Goal: Transaction & Acquisition: Purchase product/service

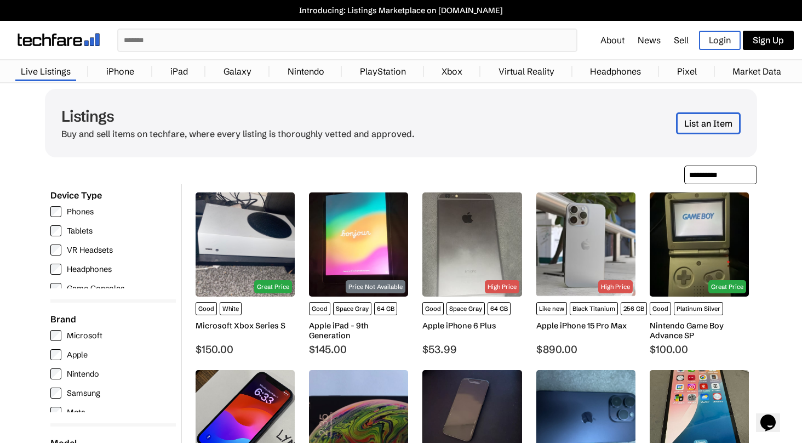
click at [88, 212] on label "Phones" at bounding box center [110, 211] width 120 height 11
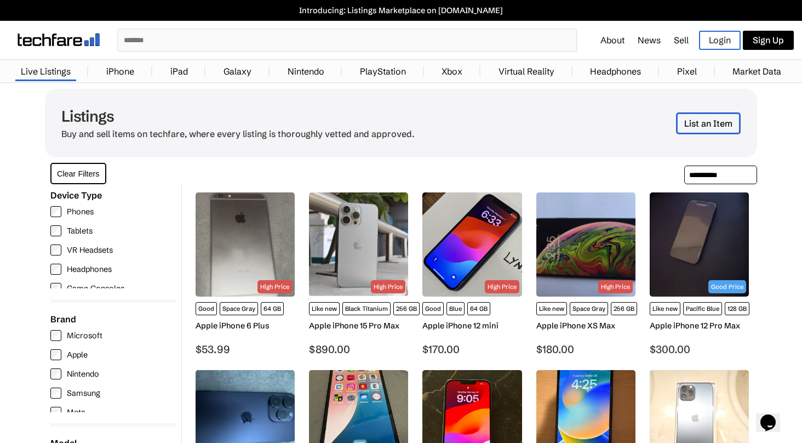
click at [81, 357] on label "Apple" at bounding box center [110, 354] width 120 height 11
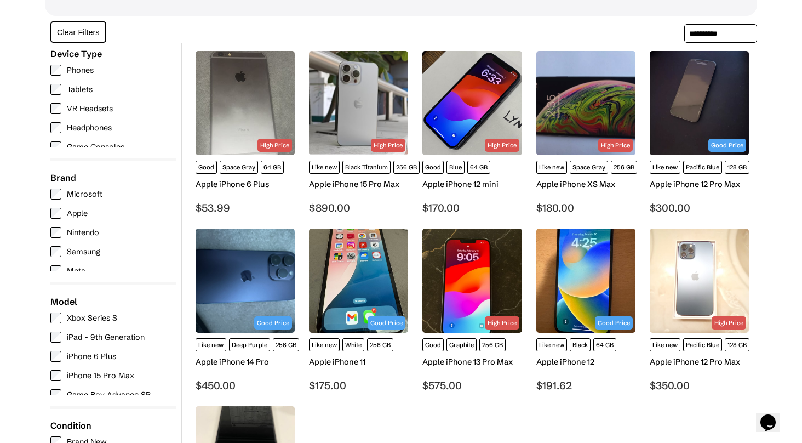
scroll to position [139, 0]
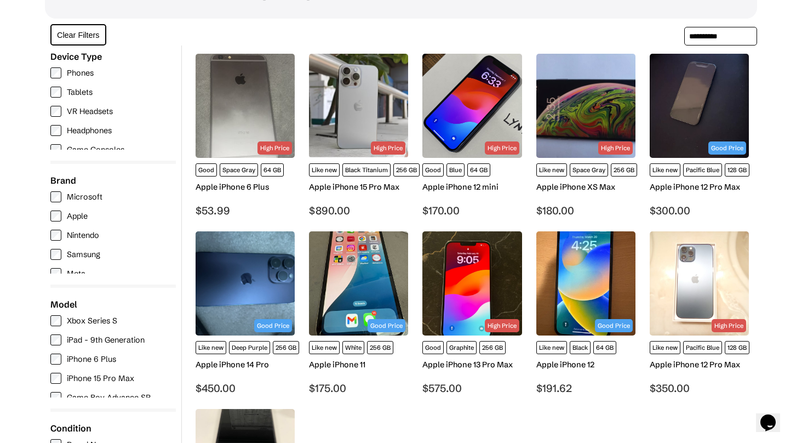
click at [718, 129] on img at bounding box center [699, 106] width 99 height 104
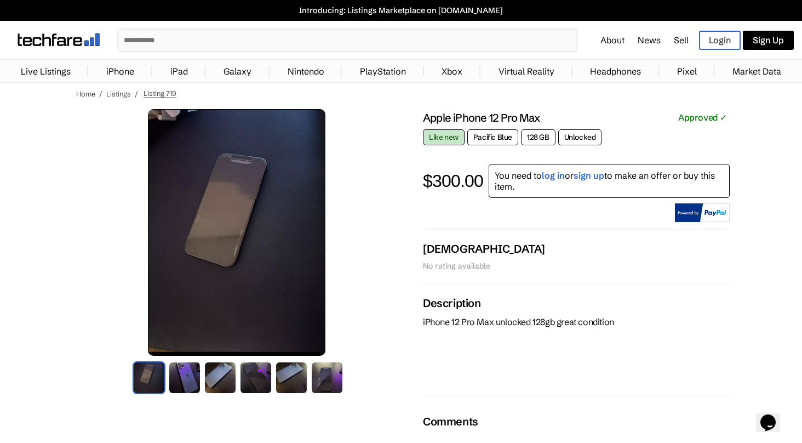
click at [326, 385] on img at bounding box center [327, 377] width 33 height 33
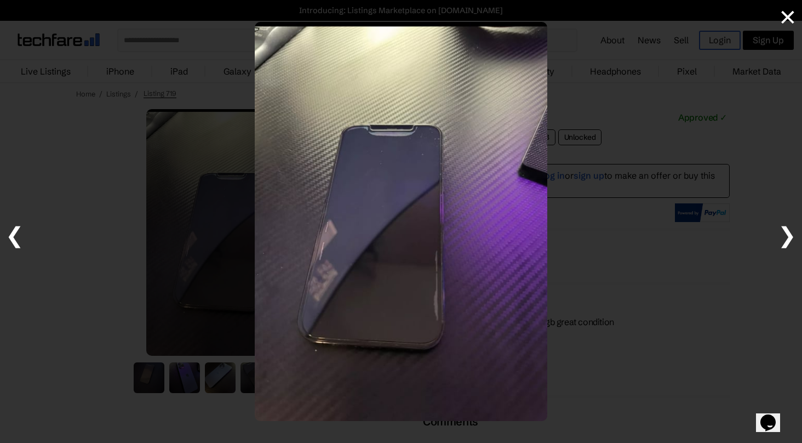
click at [790, 229] on span "❯" at bounding box center [787, 234] width 19 height 27
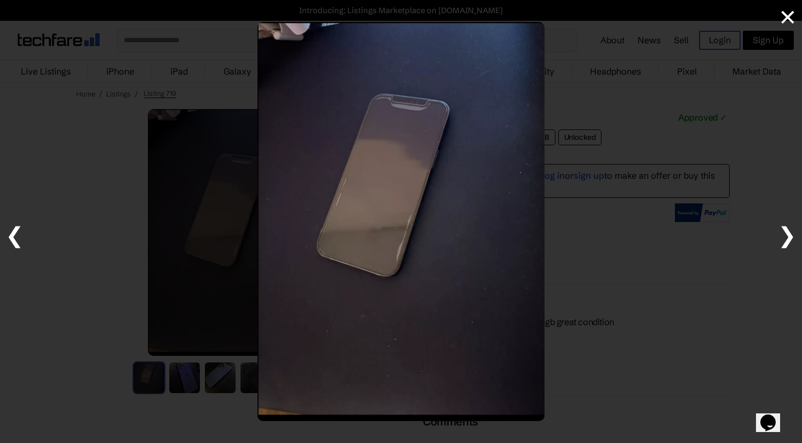
click at [786, 229] on span "❯" at bounding box center [787, 234] width 19 height 27
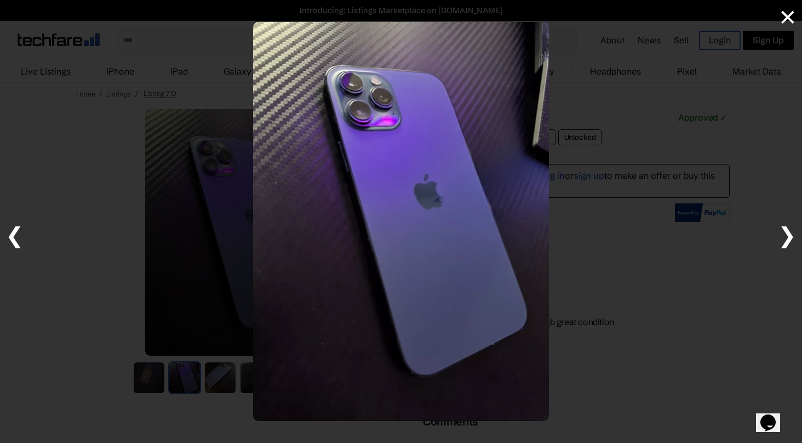
click at [786, 229] on span "❯" at bounding box center [787, 234] width 19 height 27
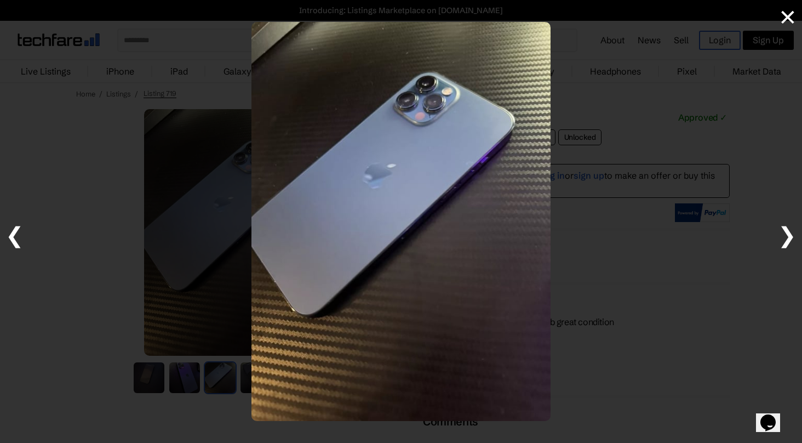
click at [786, 229] on span "❯" at bounding box center [787, 234] width 19 height 27
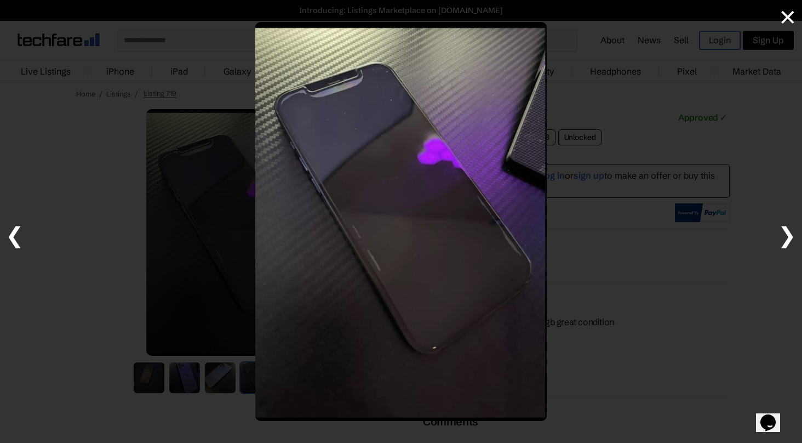
click at [786, 229] on span "❯" at bounding box center [787, 234] width 19 height 27
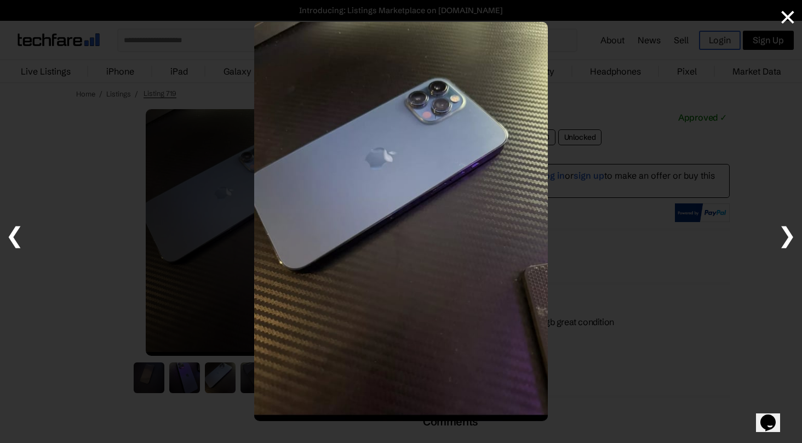
click at [786, 229] on span "❯" at bounding box center [787, 234] width 19 height 27
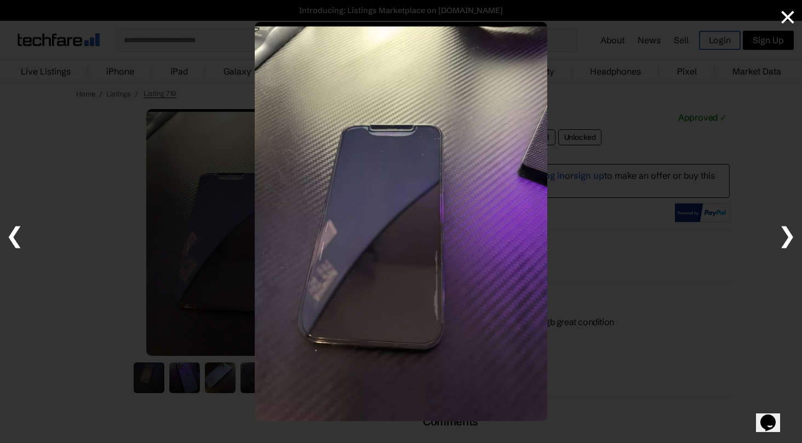
click at [787, 18] on span "×" at bounding box center [788, 16] width 18 height 27
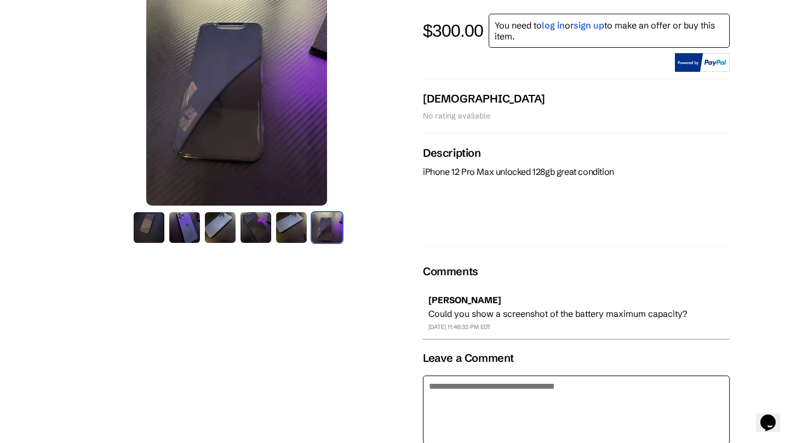
scroll to position [95, 0]
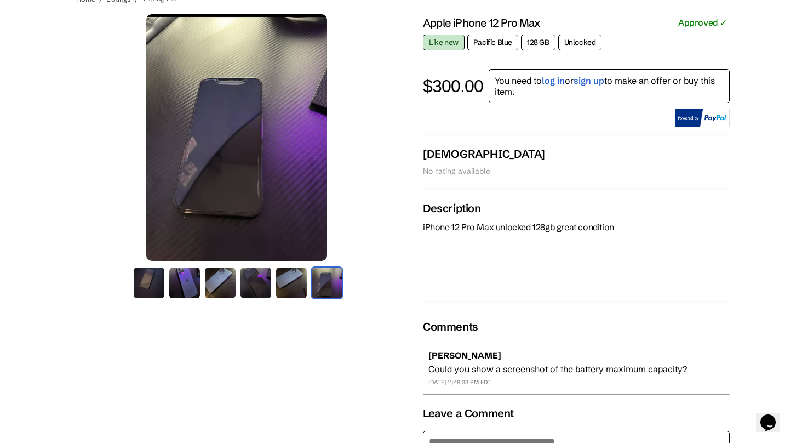
click at [327, 279] on img at bounding box center [327, 282] width 33 height 33
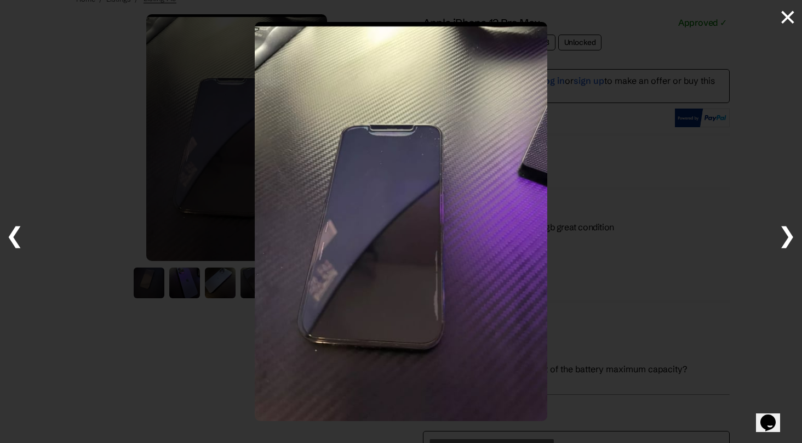
click at [796, 232] on span "❯" at bounding box center [787, 234] width 19 height 27
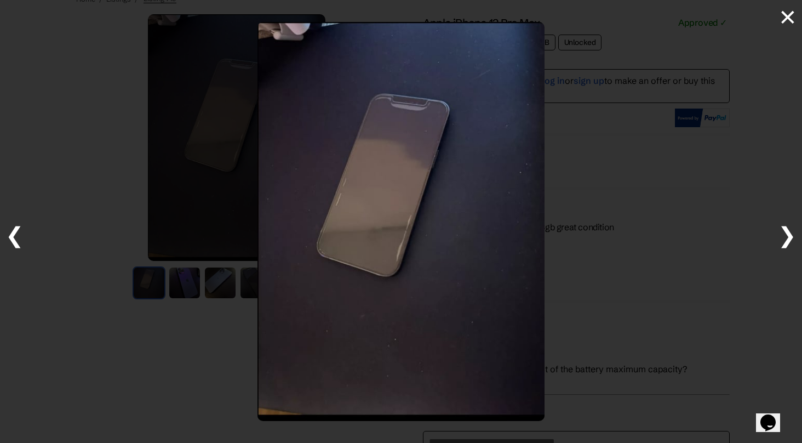
click at [796, 232] on span "❯" at bounding box center [787, 234] width 19 height 27
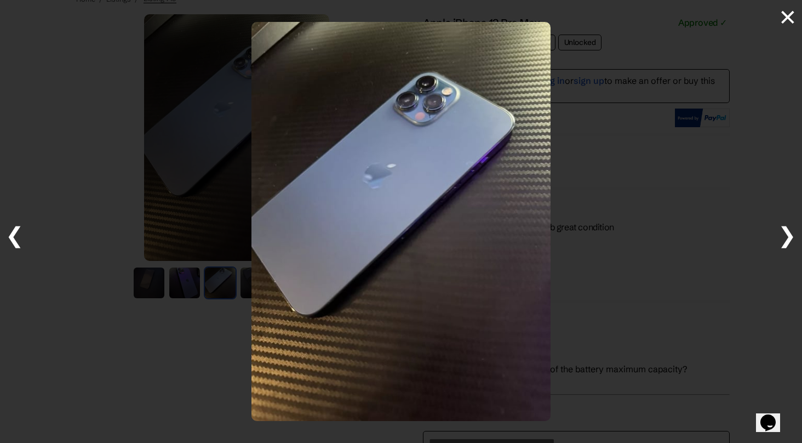
click at [796, 232] on span "❯" at bounding box center [787, 234] width 19 height 27
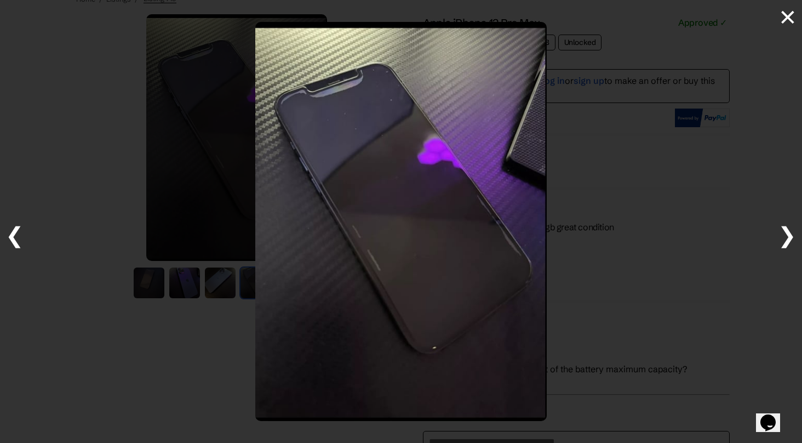
click at [796, 232] on span "❯" at bounding box center [787, 234] width 19 height 27
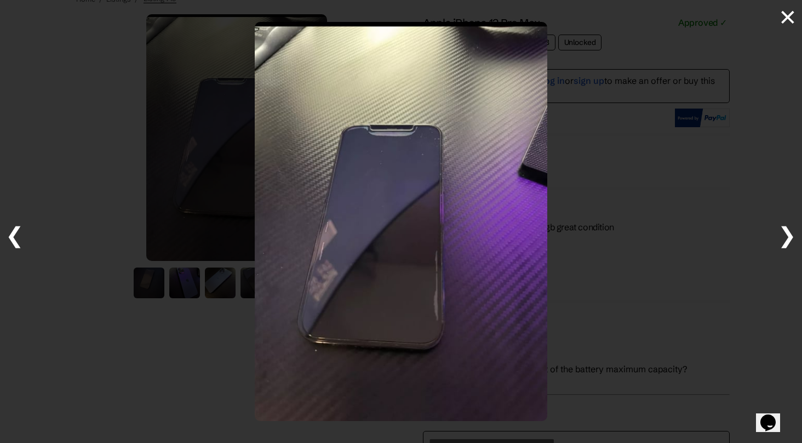
click at [796, 232] on span "❯" at bounding box center [787, 234] width 19 height 27
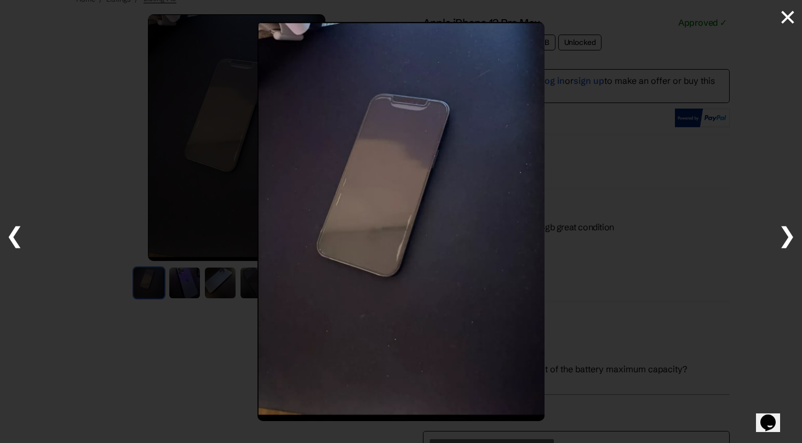
click at [785, 15] on span "×" at bounding box center [788, 16] width 18 height 27
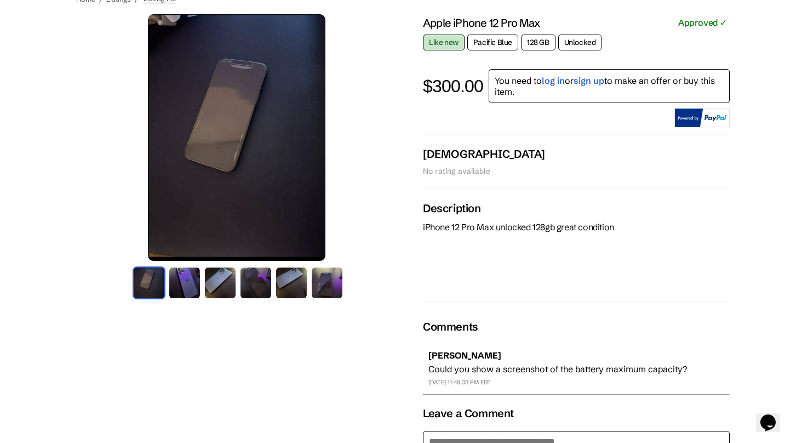
drag, startPoint x: 786, startPoint y: 16, endPoint x: 672, endPoint y: -15, distance: 118.2
click at [672, 0] on html "Introducing: Listings Marketplace on techfare.com ✕ About News Sell Login Sign …" at bounding box center [401, 280] width 802 height 750
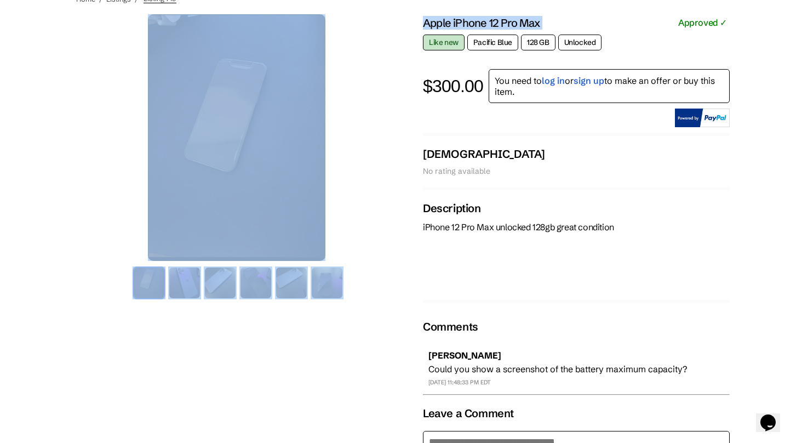
click at [629, 148] on div "Christian No rating available" at bounding box center [576, 161] width 307 height 29
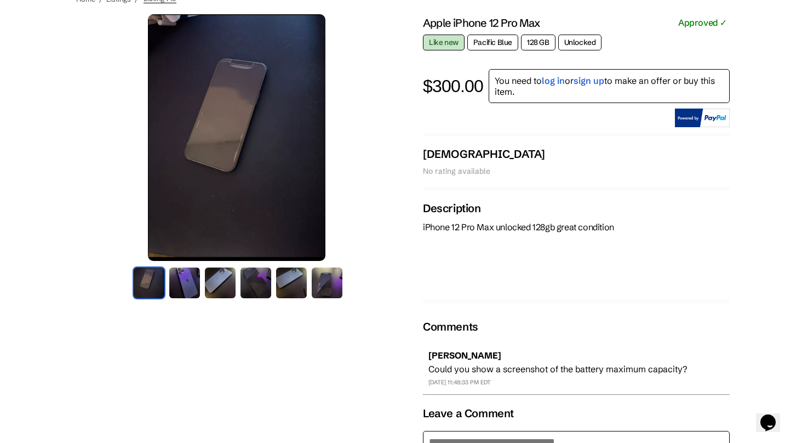
drag, startPoint x: 652, startPoint y: 157, endPoint x: 295, endPoint y: 19, distance: 382.6
click at [589, 134] on div "Apple iPhone 12 Pro Max Approved ✓ Like new Pacific Blue 128 GB Unlocked $300.0…" at bounding box center [576, 300] width 307 height 572
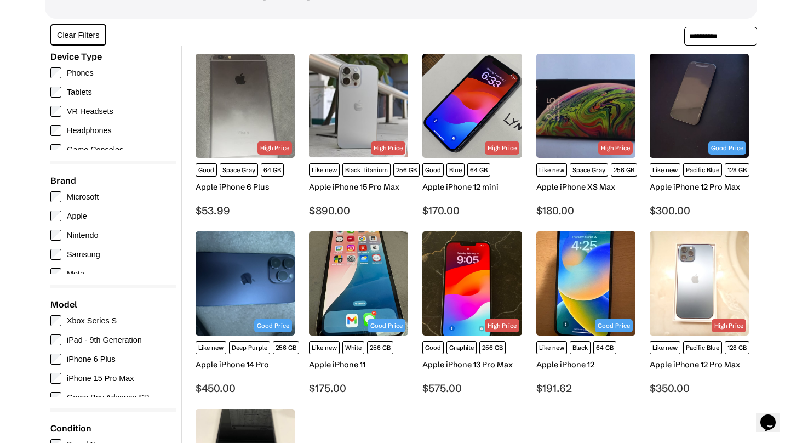
click at [585, 288] on img at bounding box center [586, 283] width 99 height 104
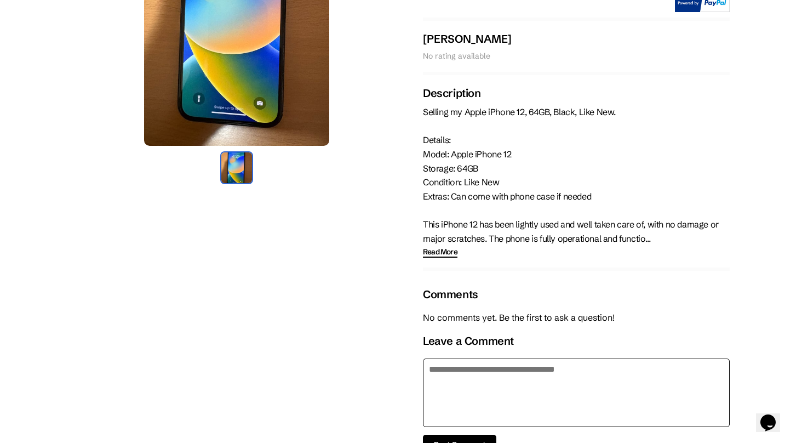
scroll to position [206, 0]
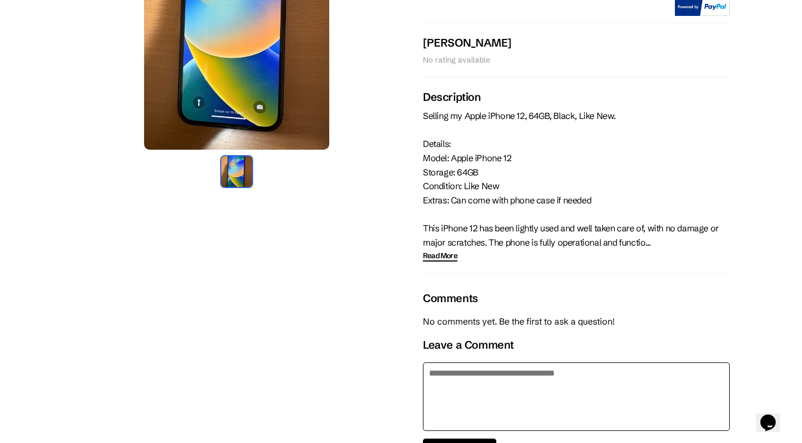
click at [437, 259] on div "Apple iPhone 12 Approved ✓ Like new Black 64 GB Unlocked $191.62 You need to lo…" at bounding box center [576, 210] width 307 height 615
click at [438, 253] on span "Read More" at bounding box center [440, 256] width 35 height 12
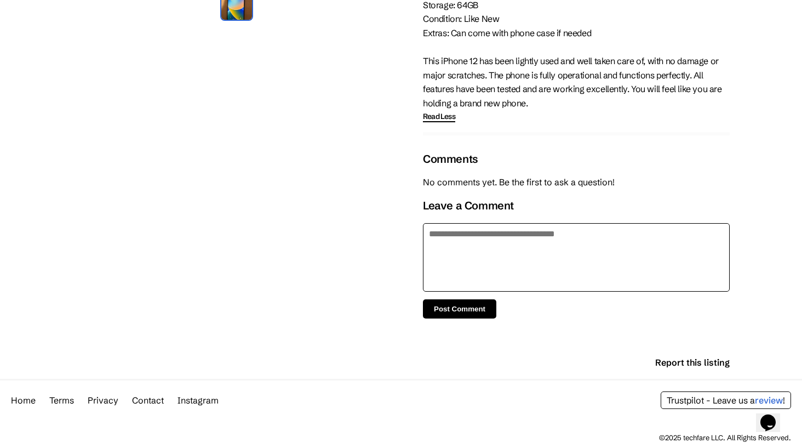
scroll to position [373, 0]
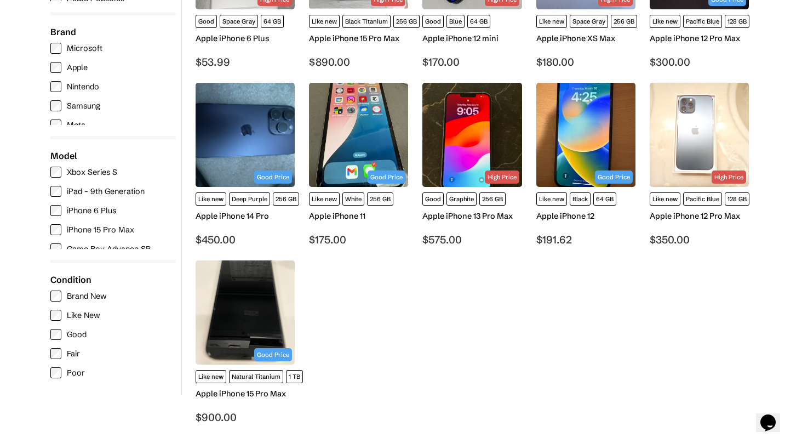
scroll to position [287, 0]
click at [703, 118] on img at bounding box center [699, 135] width 99 height 104
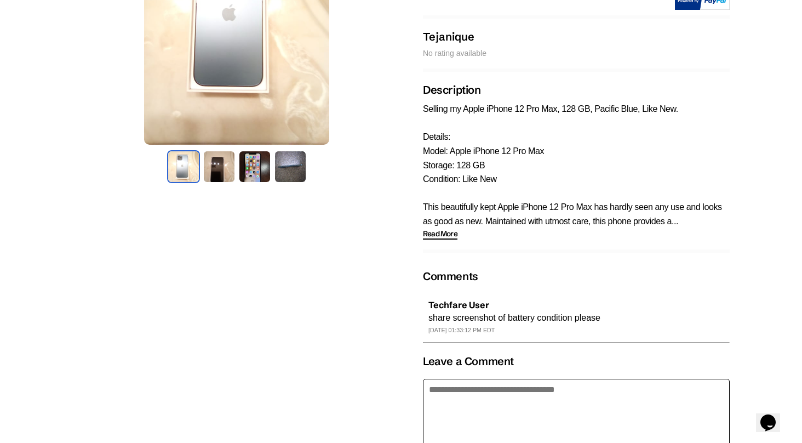
scroll to position [210, 0]
click at [440, 233] on span "Read More" at bounding box center [440, 234] width 35 height 12
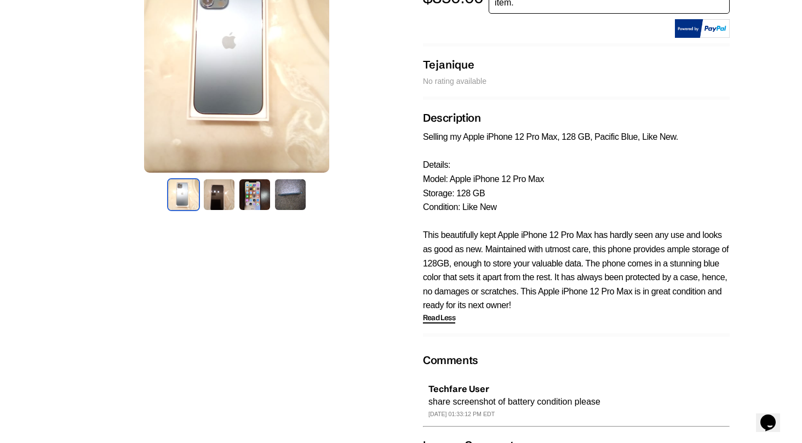
scroll to position [182, 0]
click at [299, 191] on img at bounding box center [290, 195] width 33 height 33
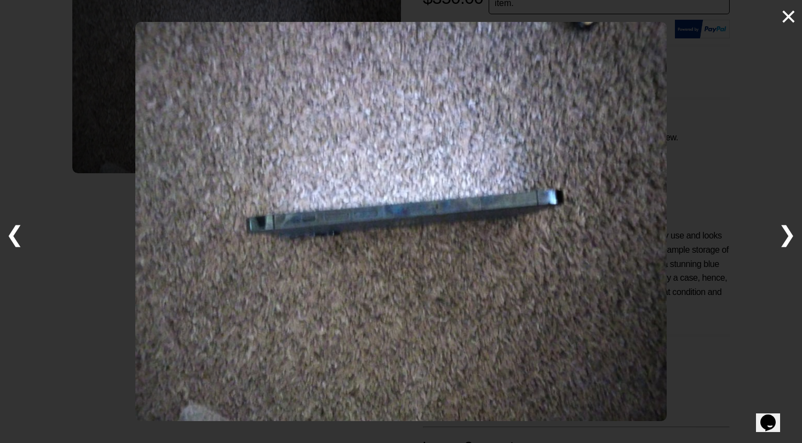
click at [789, 240] on span "❯" at bounding box center [787, 233] width 19 height 25
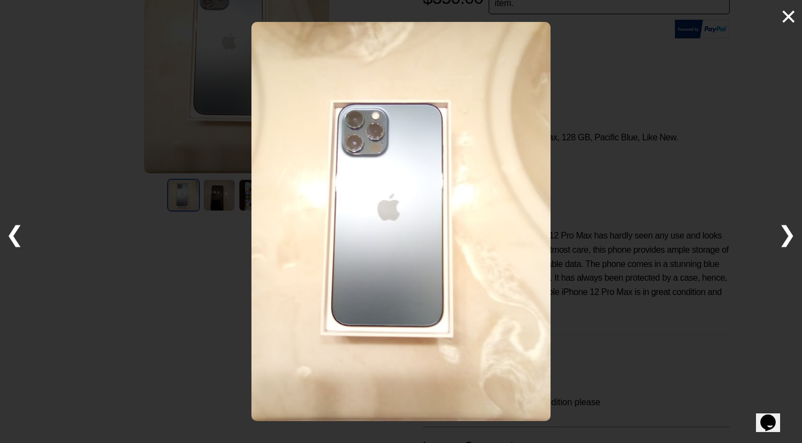
click at [789, 240] on span "❯" at bounding box center [787, 233] width 19 height 25
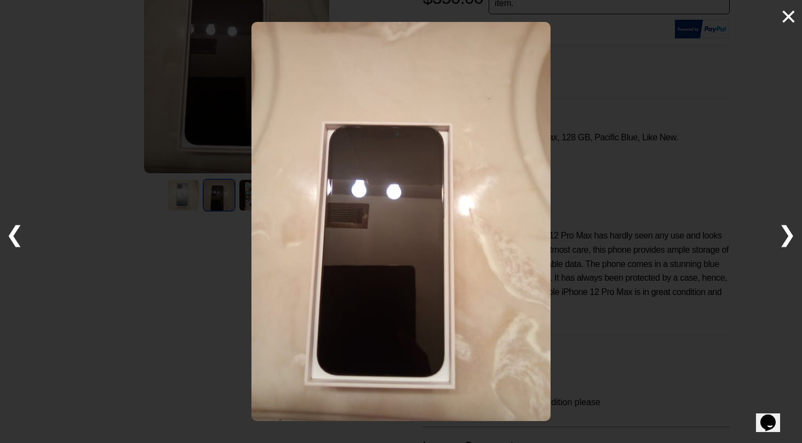
click at [789, 241] on span "❯" at bounding box center [787, 233] width 19 height 25
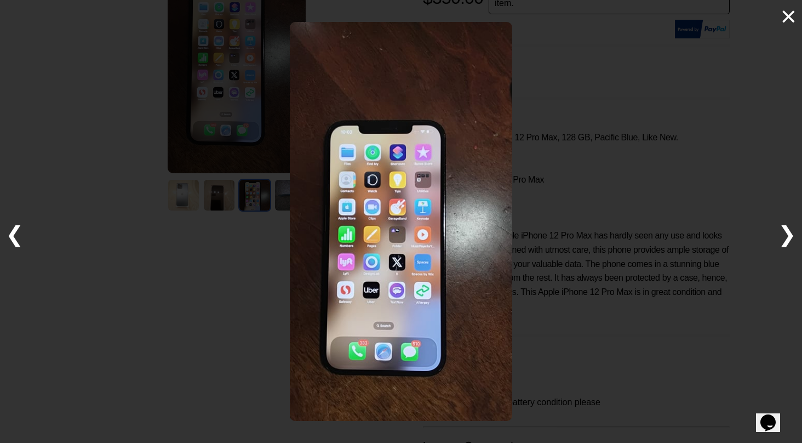
click at [789, 241] on span "❯" at bounding box center [787, 233] width 19 height 25
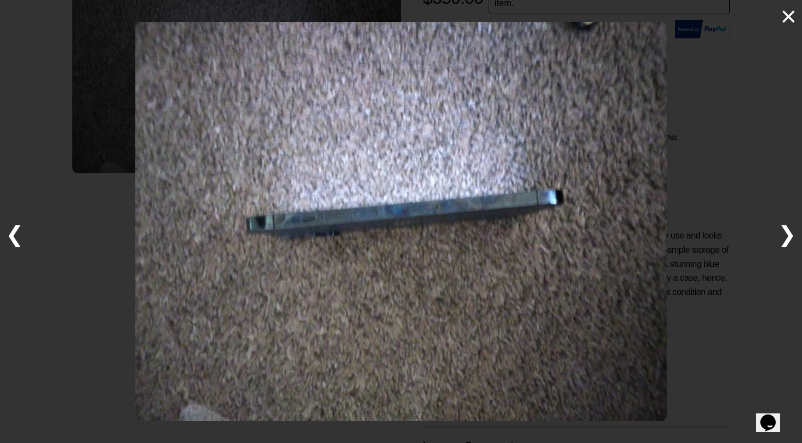
click at [789, 241] on span "❯" at bounding box center [787, 233] width 19 height 25
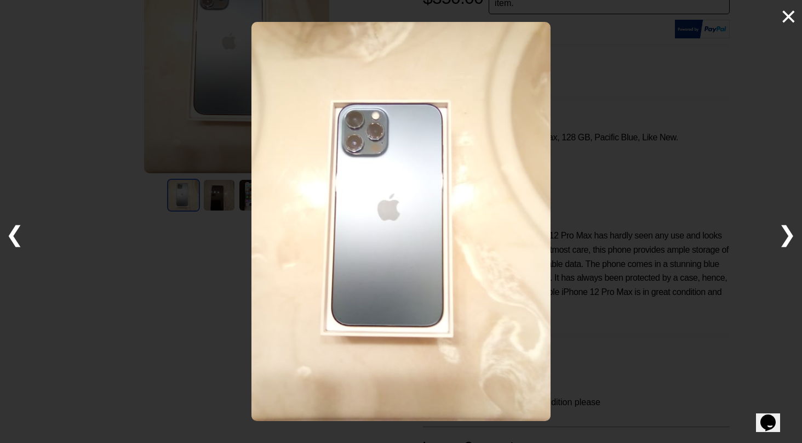
click at [789, 241] on span "❯" at bounding box center [787, 233] width 19 height 25
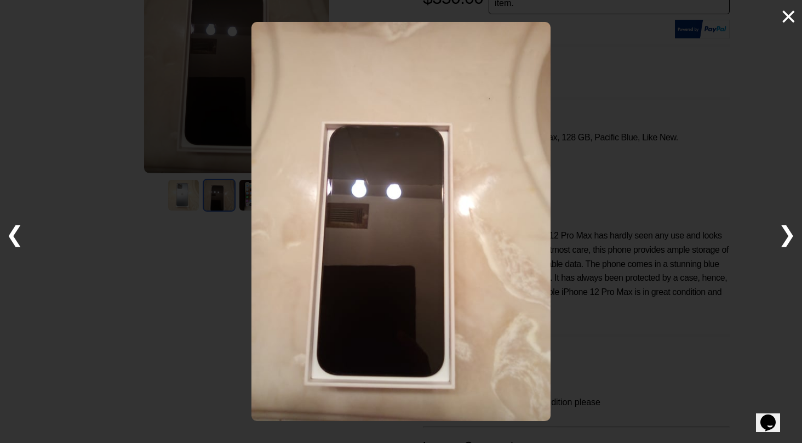
click at [789, 241] on span "❯" at bounding box center [787, 233] width 19 height 25
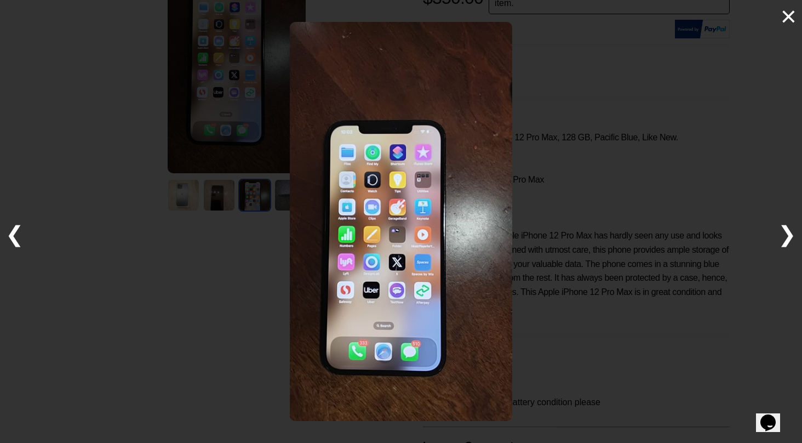
click at [789, 241] on span "❯" at bounding box center [787, 233] width 19 height 25
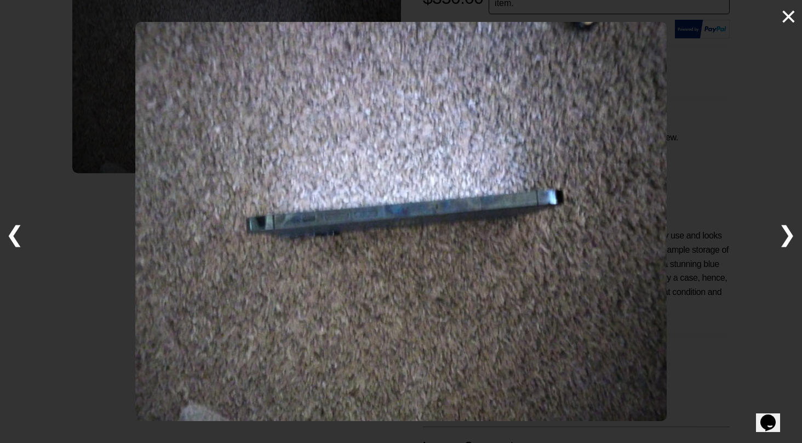
click at [789, 25] on span "×" at bounding box center [789, 16] width 16 height 27
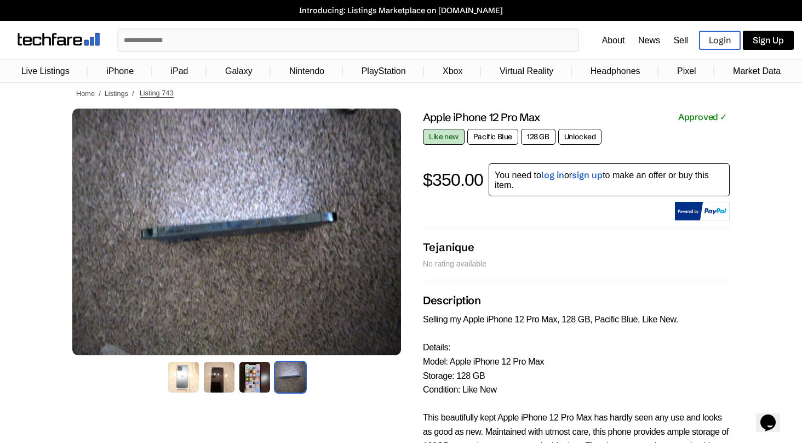
scroll to position [0, 0]
